Goal: Task Accomplishment & Management: Manage account settings

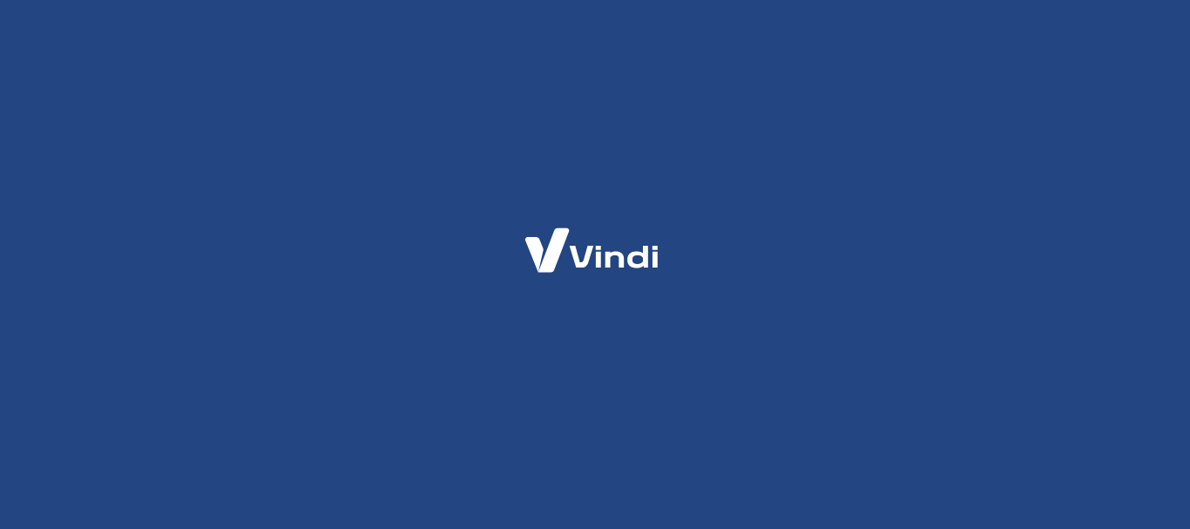
click at [435, 65] on div at bounding box center [595, 264] width 1190 height 529
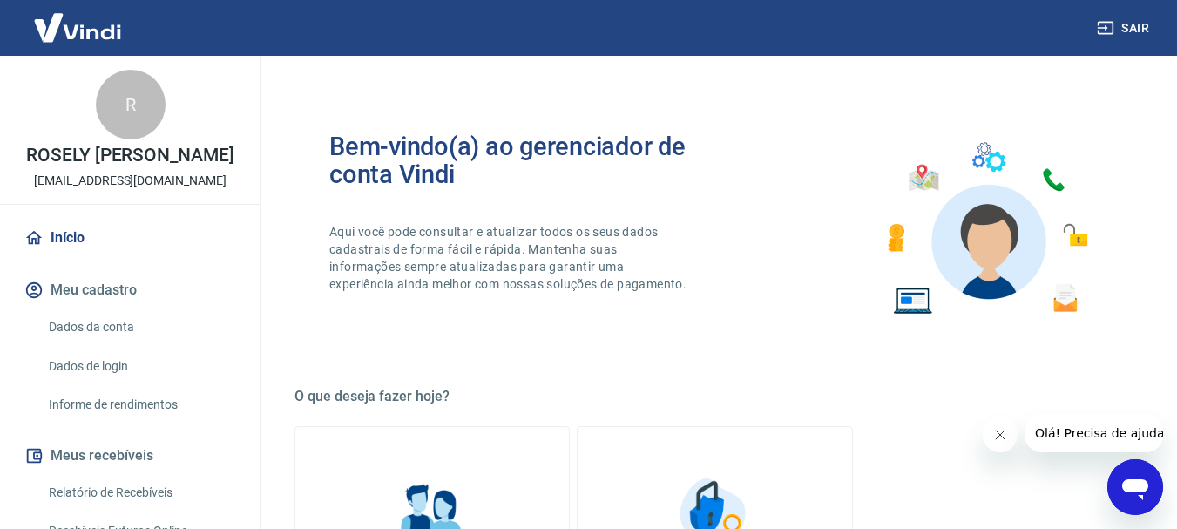
scroll to position [621, 0]
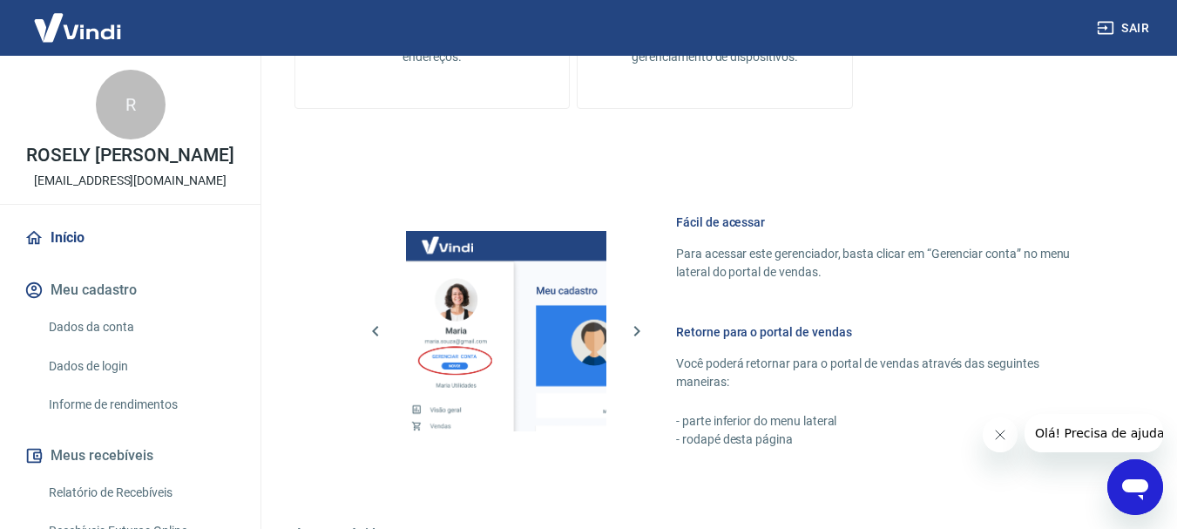
click at [459, 409] on img at bounding box center [506, 331] width 200 height 200
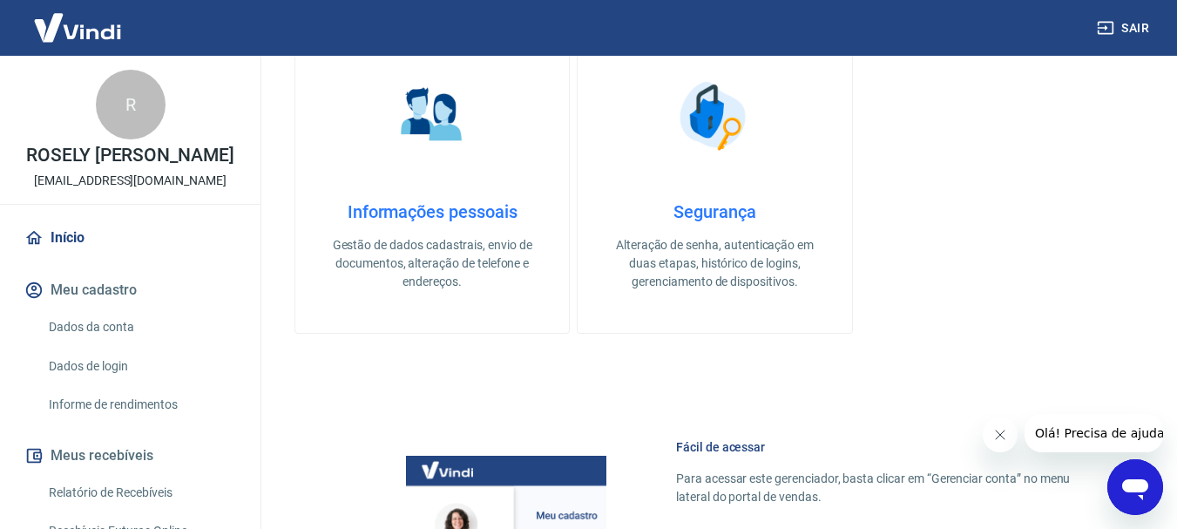
scroll to position [391, 0]
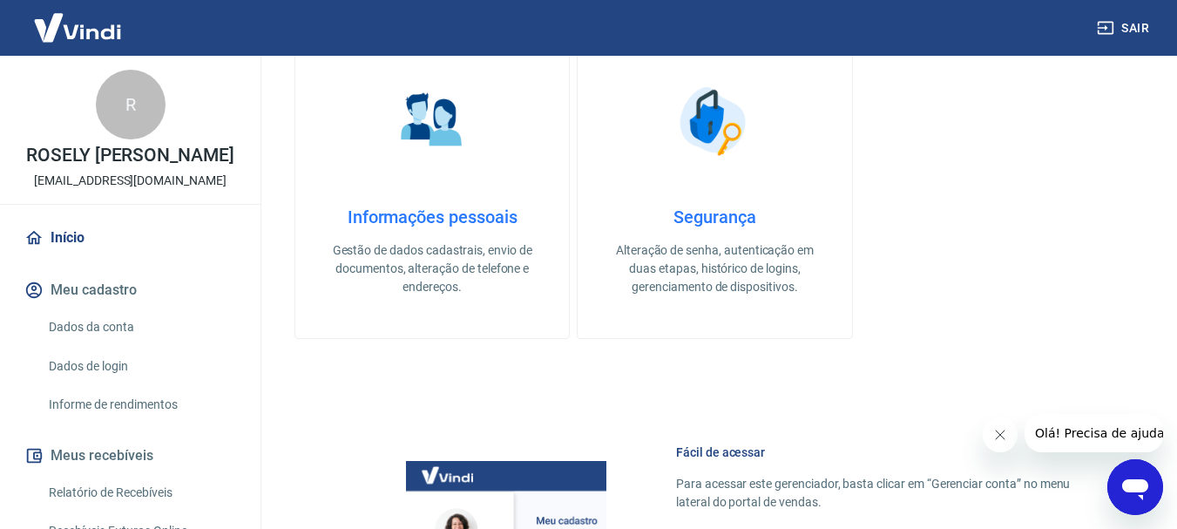
click at [402, 215] on h4 "Informações pessoais" at bounding box center [432, 216] width 218 height 21
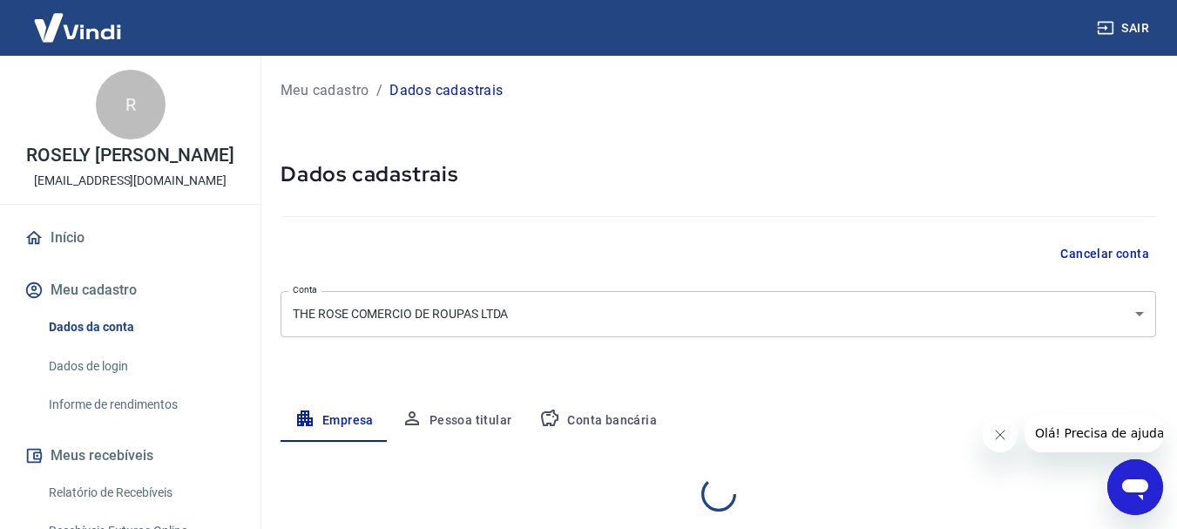
select select "SP"
select select "business"
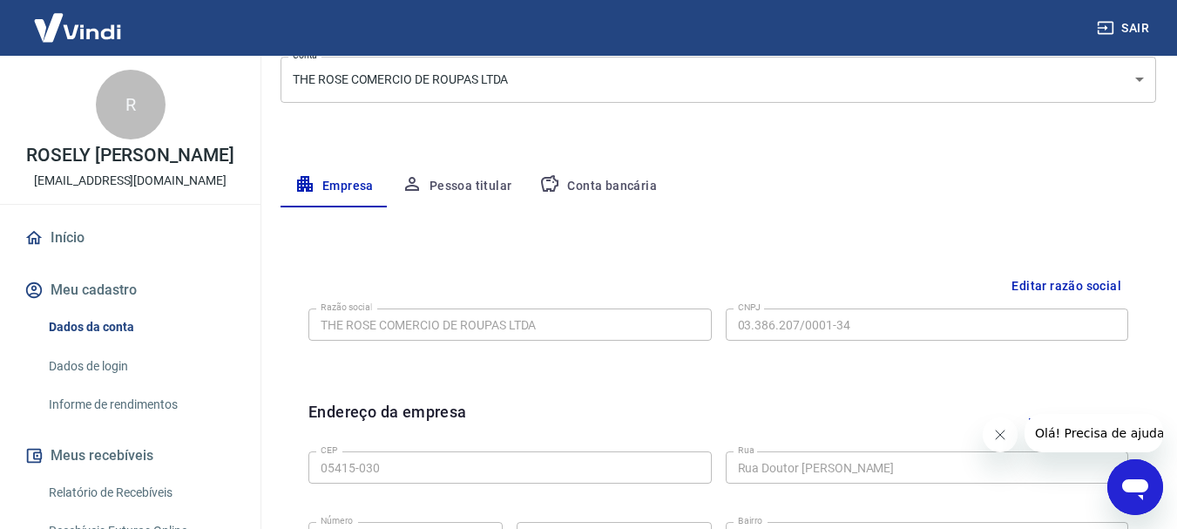
scroll to position [244, 0]
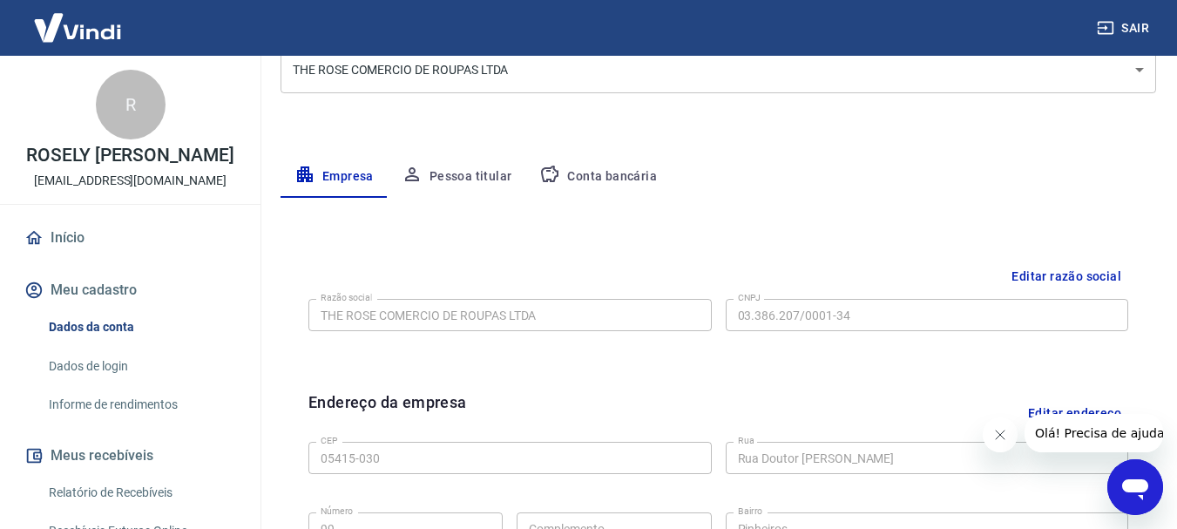
click at [102, 455] on button "Meus recebíveis" at bounding box center [130, 455] width 219 height 38
click at [75, 223] on link "Início" at bounding box center [130, 238] width 219 height 38
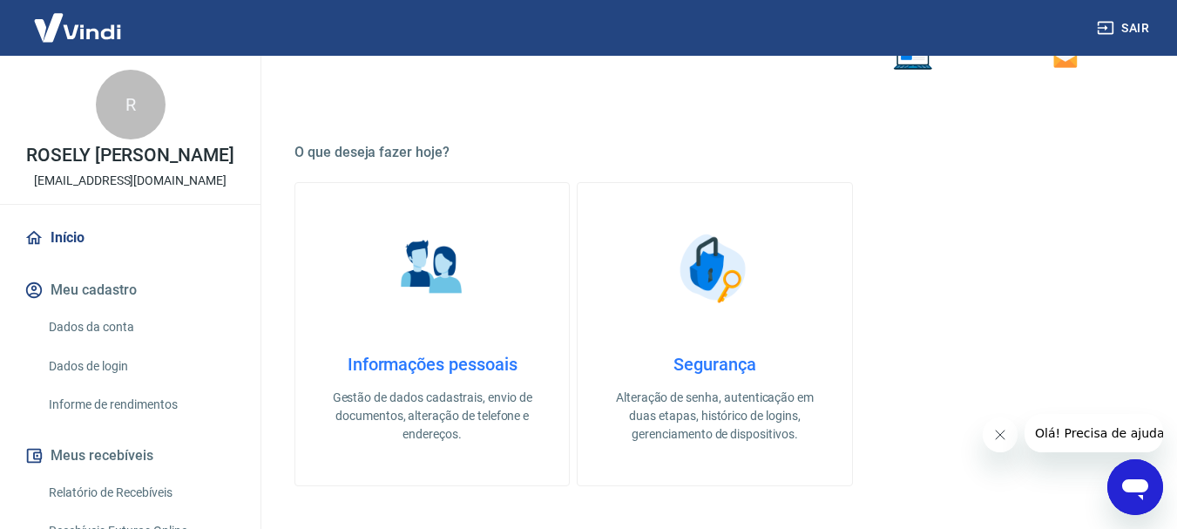
click at [357, 323] on link "Informações pessoais Gestão de dados cadastrais, envio de documentos, alteração…" at bounding box center [431, 334] width 275 height 304
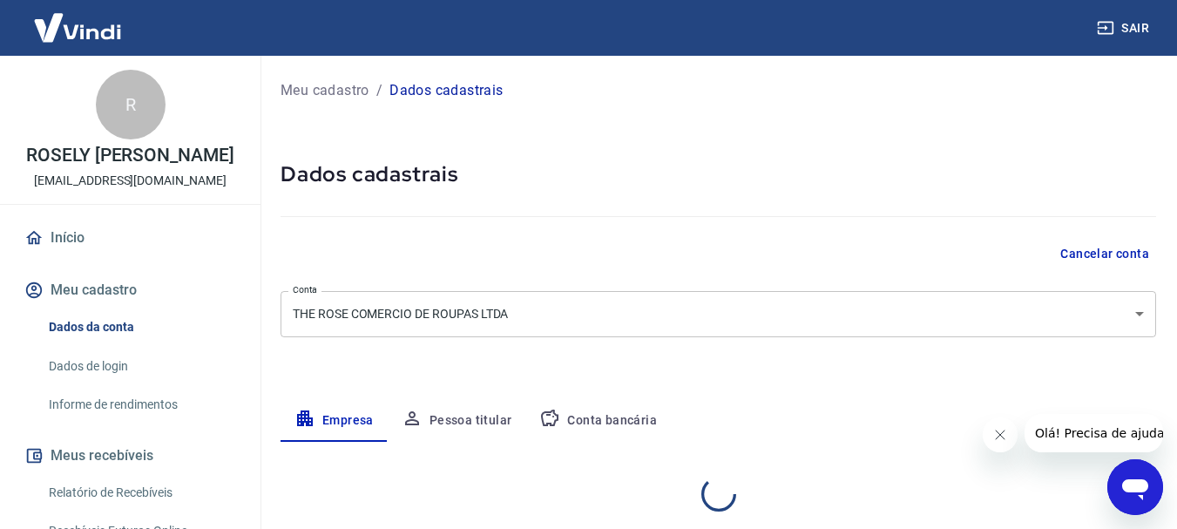
select select "SP"
select select "business"
drag, startPoint x: 748, startPoint y: 448, endPoint x: 1070, endPoint y: 249, distance: 378.5
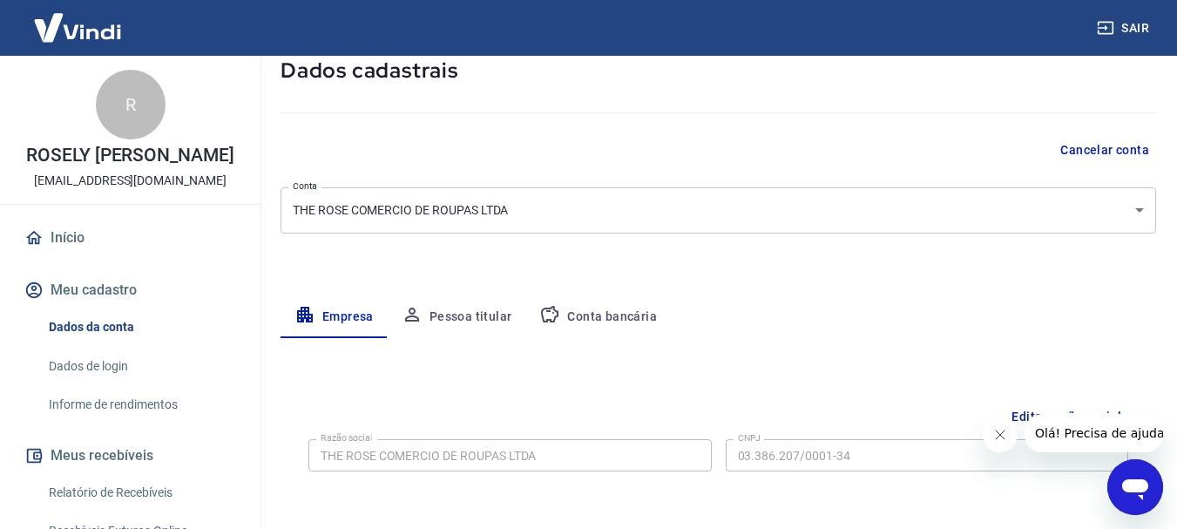
scroll to position [84, 0]
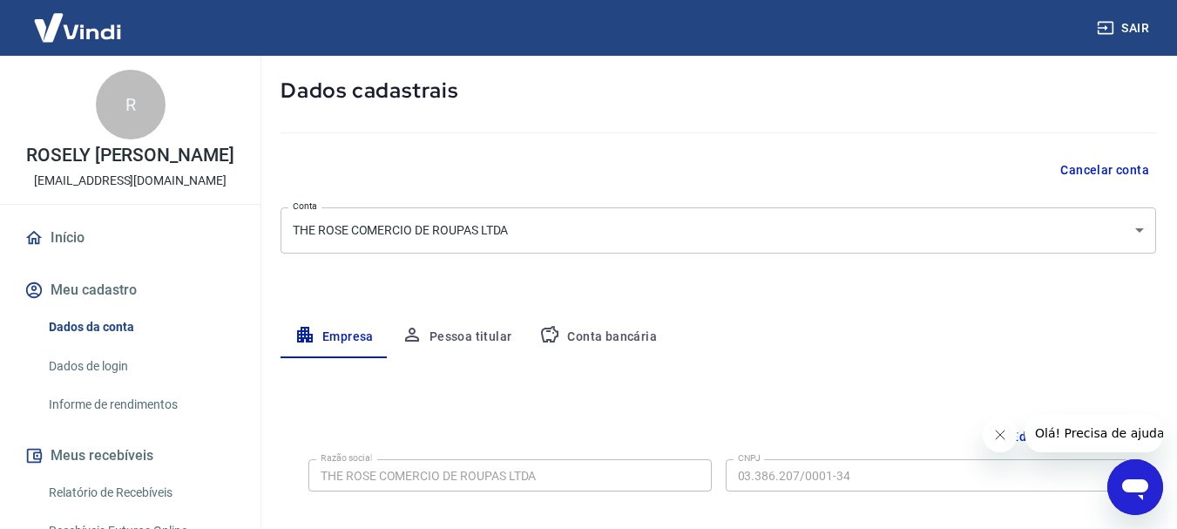
click at [84, 320] on link "Dados da conta" at bounding box center [141, 327] width 198 height 36
click at [76, 279] on button "Meu cadastro" at bounding box center [130, 290] width 219 height 38
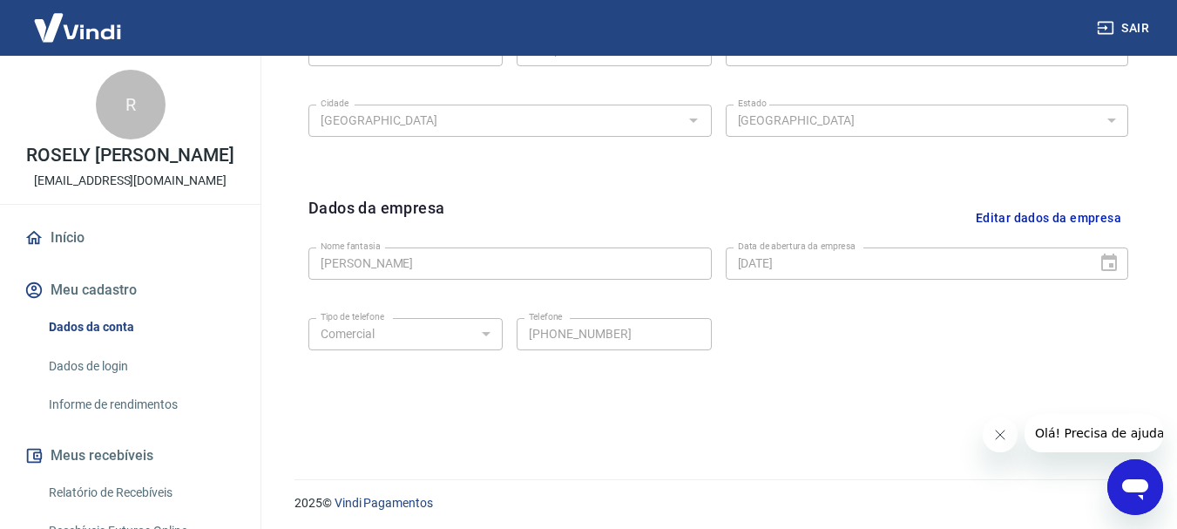
scroll to position [727, 0]
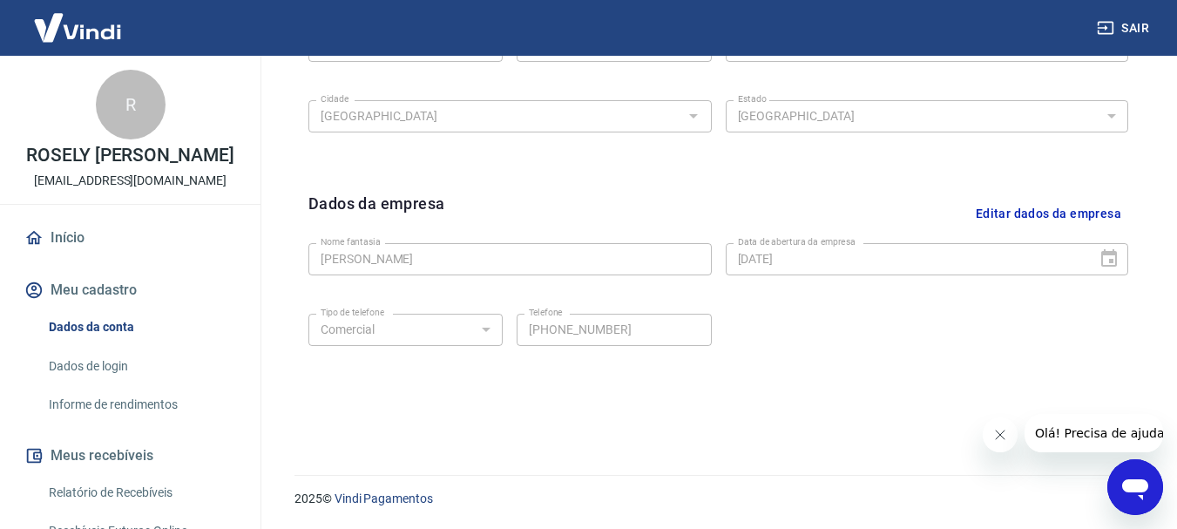
click at [1001, 428] on icon "Fechar mensagem da empresa" at bounding box center [999, 435] width 14 height 14
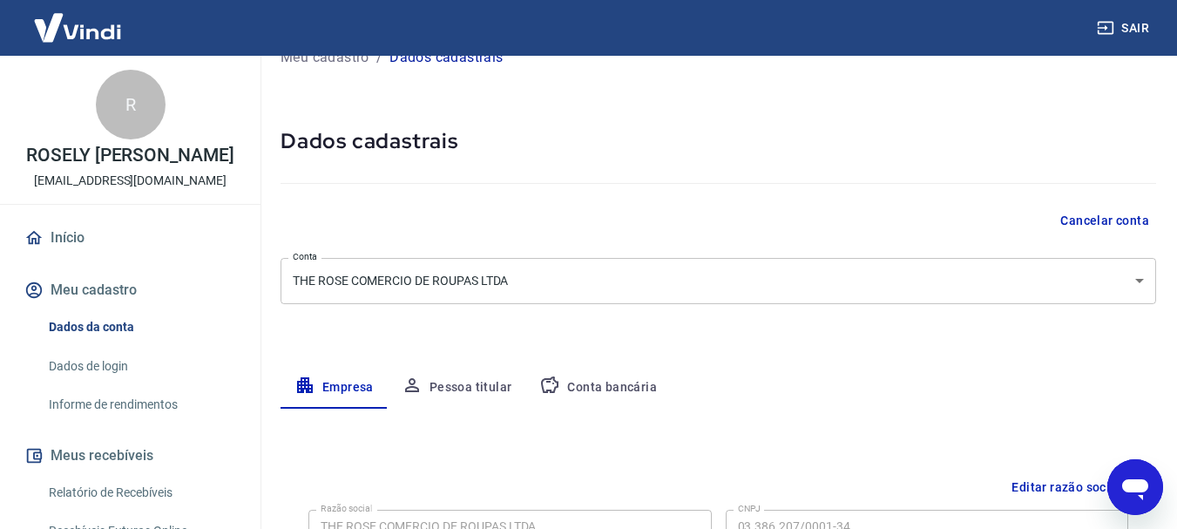
scroll to position [0, 0]
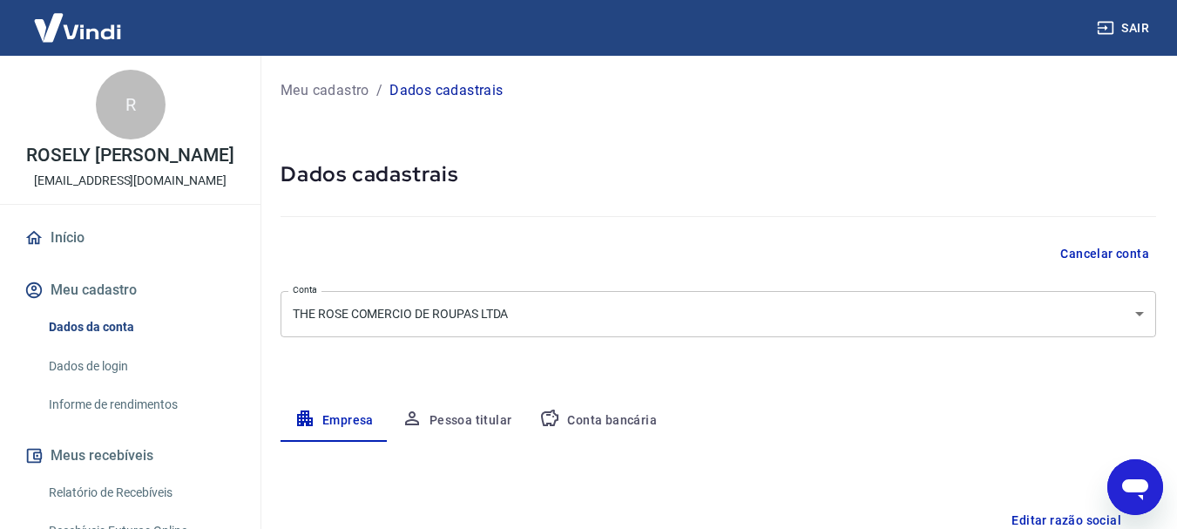
click at [89, 22] on img at bounding box center [77, 27] width 113 height 53
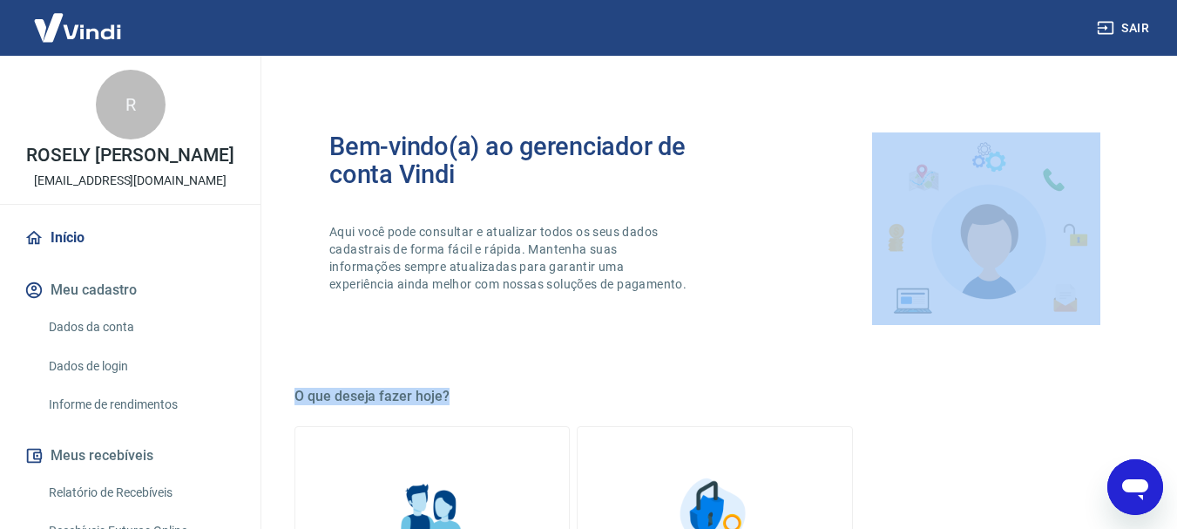
click at [555, 288] on div "Bem-vindo(a) ao gerenciador de conta Vindi Aqui você pode consultar e atualizar…" at bounding box center [714, 229] width 840 height 248
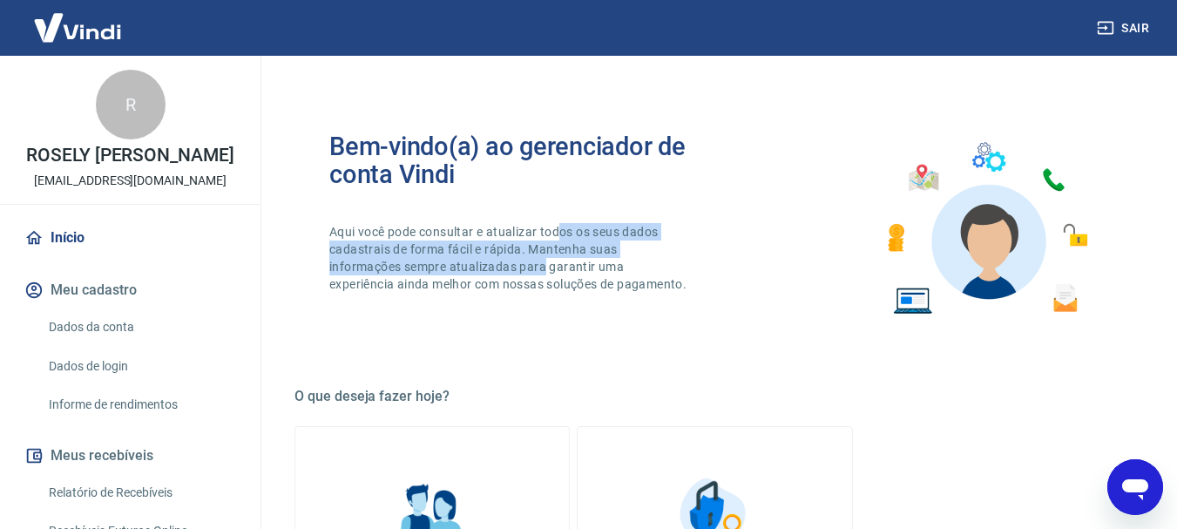
drag, startPoint x: 547, startPoint y: 270, endPoint x: 558, endPoint y: 227, distance: 44.1
click at [558, 227] on p "Aqui você pode consultar e atualizar todos os seus dados cadastrais de forma fá…" at bounding box center [509, 258] width 361 height 70
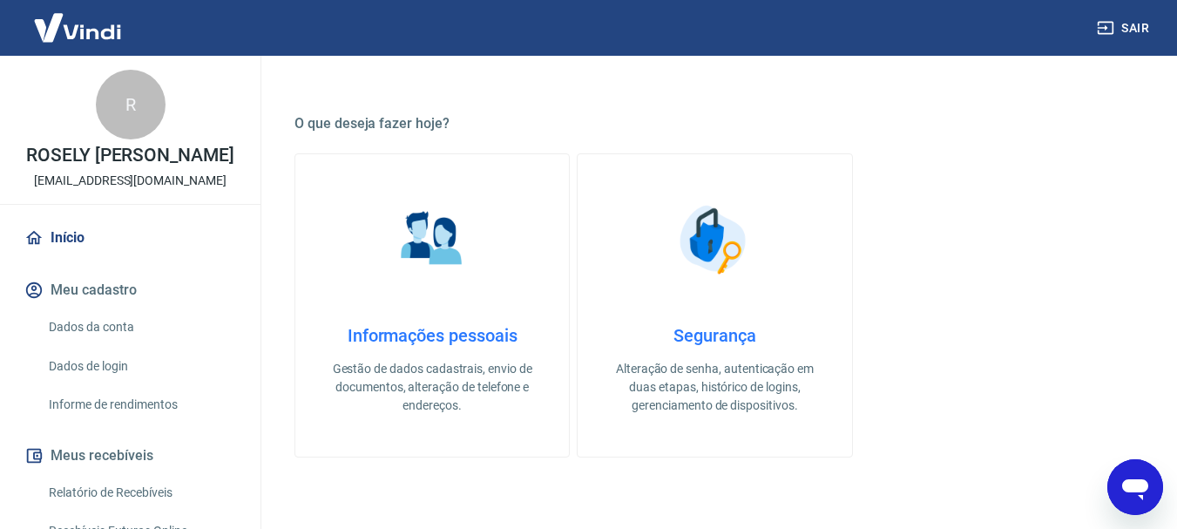
scroll to position [287, 0]
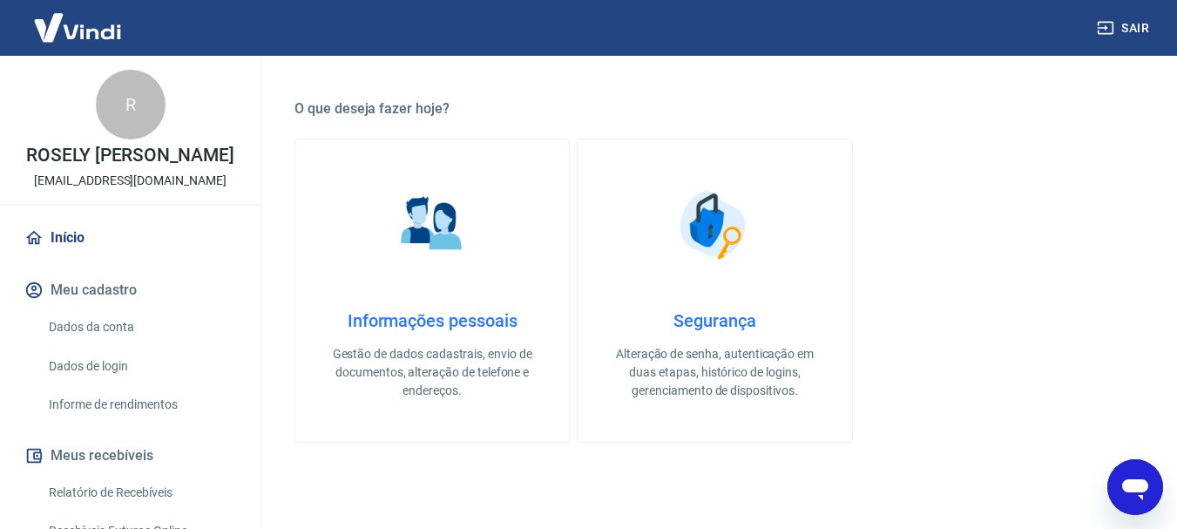
click at [448, 310] on h4 "Informações pessoais" at bounding box center [432, 320] width 218 height 21
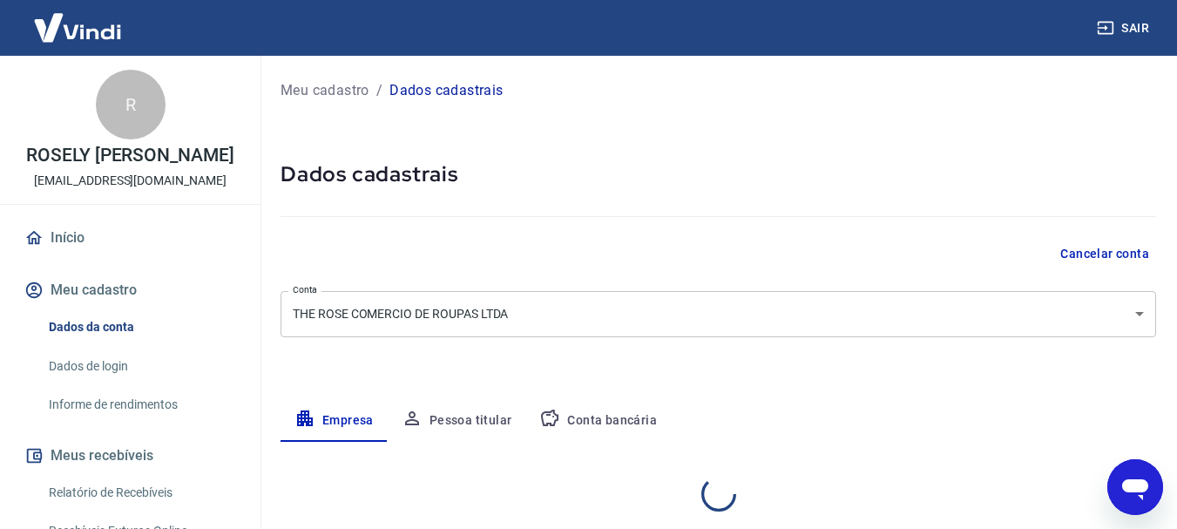
select select "SP"
select select "business"
click at [86, 38] on img at bounding box center [77, 27] width 113 height 53
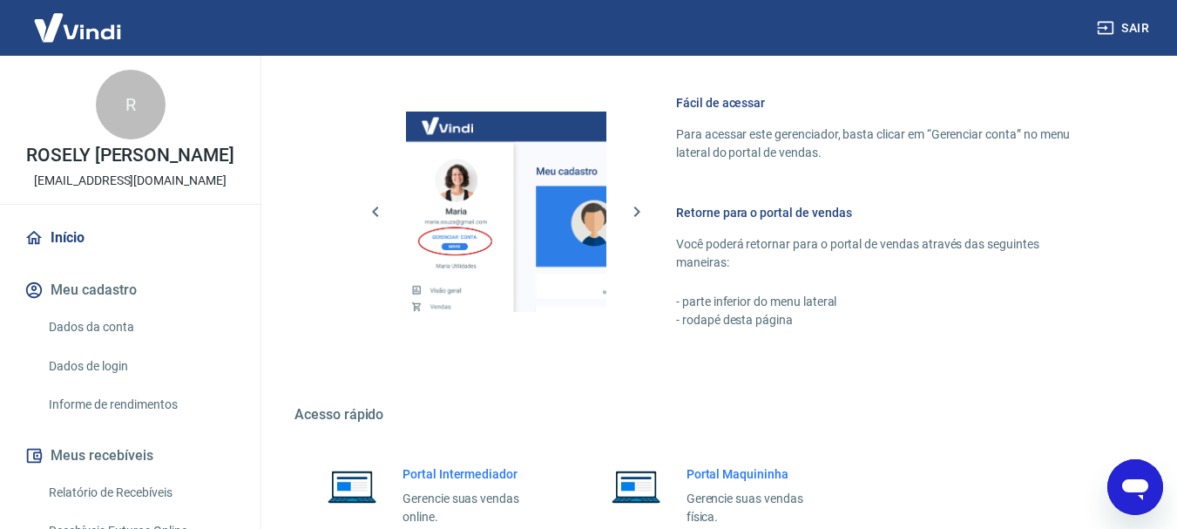
scroll to position [863, 0]
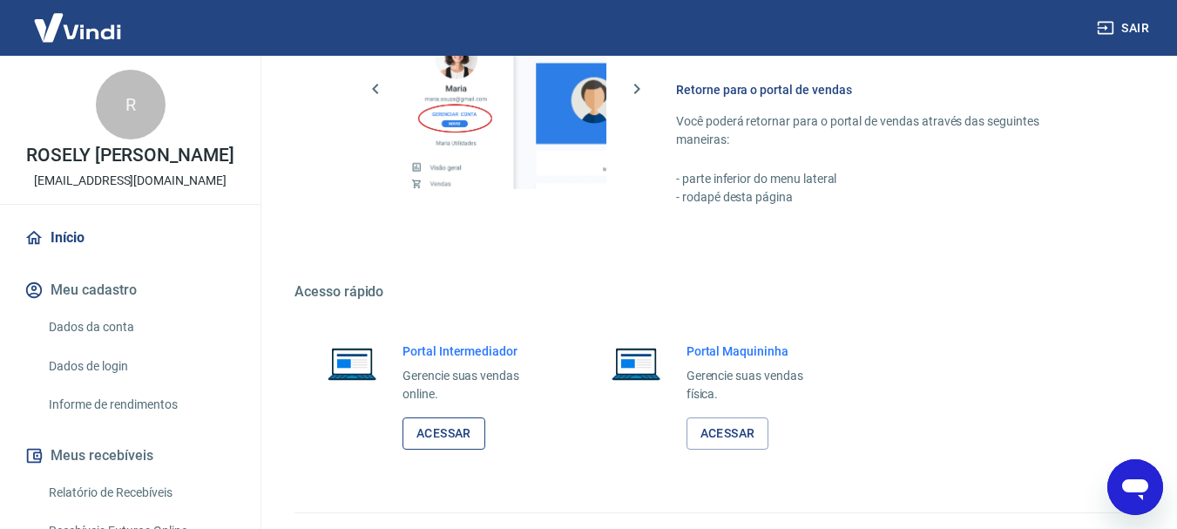
click at [428, 429] on link "Acessar" at bounding box center [443, 433] width 83 height 32
click at [73, 25] on img at bounding box center [77, 27] width 113 height 53
click at [444, 429] on link "Acessar" at bounding box center [443, 433] width 83 height 32
click at [458, 431] on link "Acessar" at bounding box center [443, 433] width 83 height 32
